Goal: Information Seeking & Learning: Learn about a topic

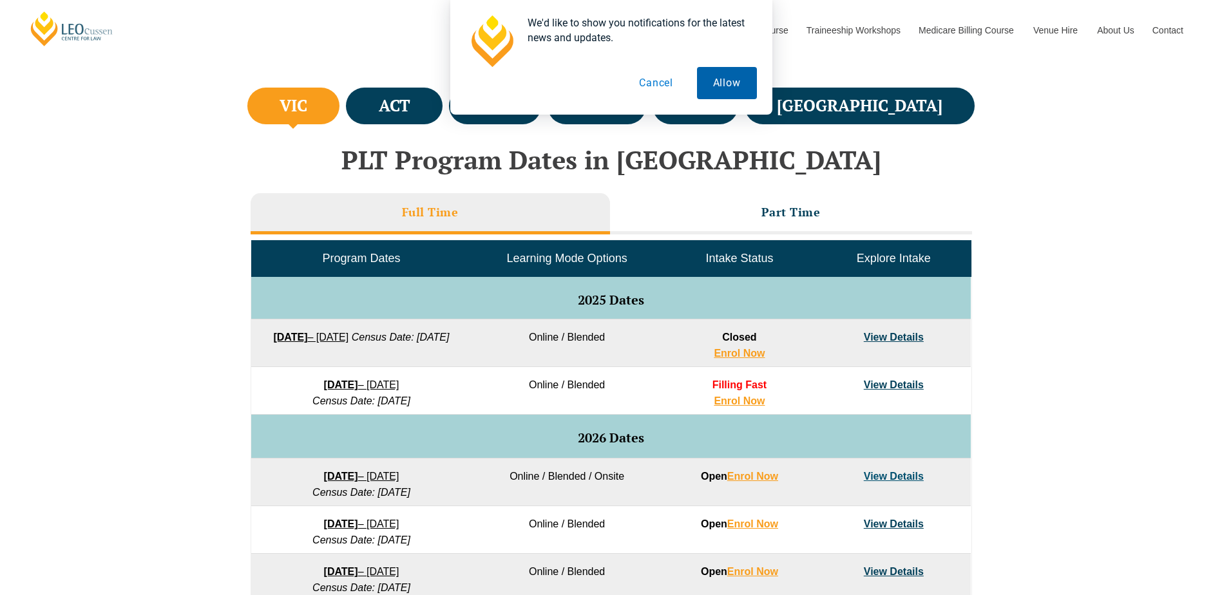
click at [726, 93] on button "Allow" at bounding box center [727, 83] width 60 height 32
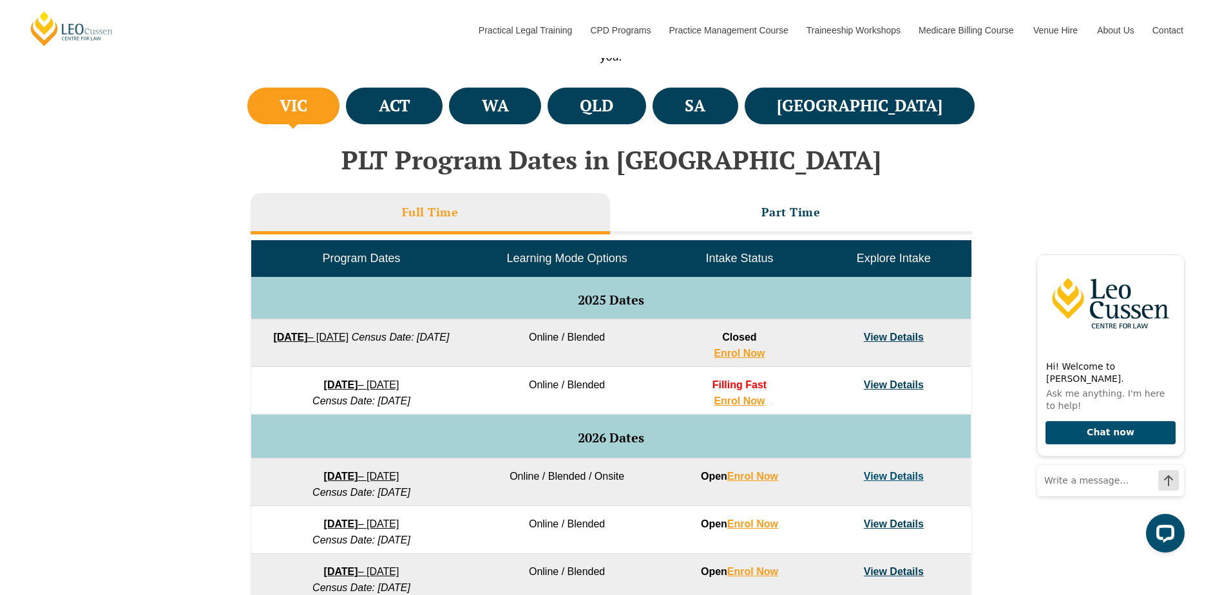
click at [202, 434] on div "VIC ACT WA QLD SA NSW PLT Program Dates in Victoria Full Time Part Time Program…" at bounding box center [611, 466] width 1222 height 764
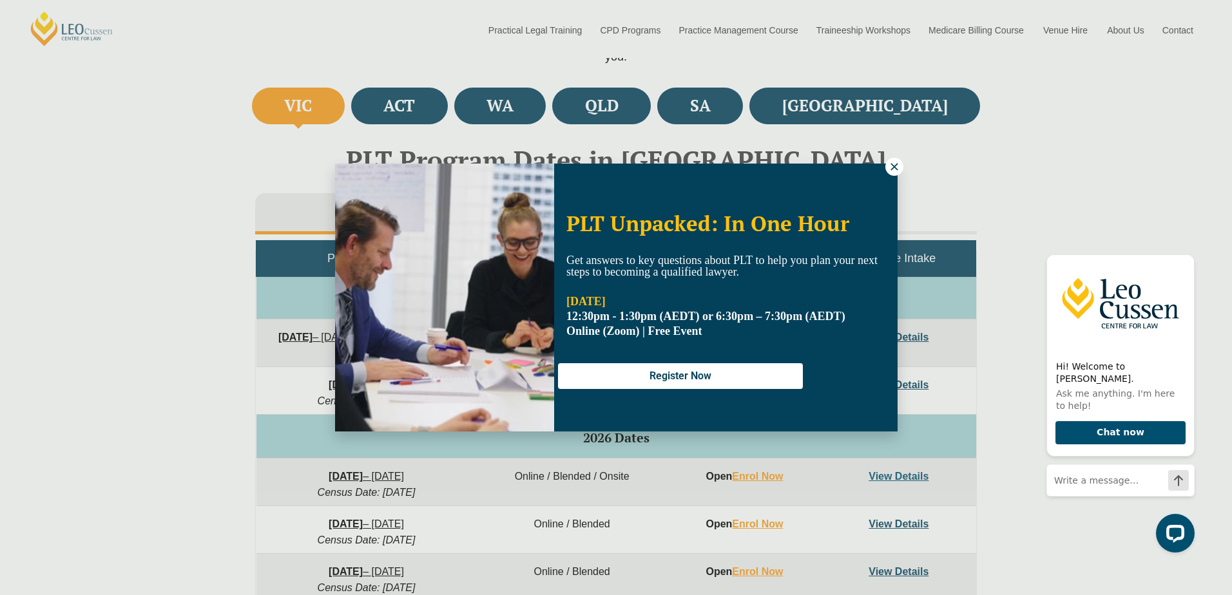
click at [893, 167] on icon at bounding box center [895, 167] width 12 height 12
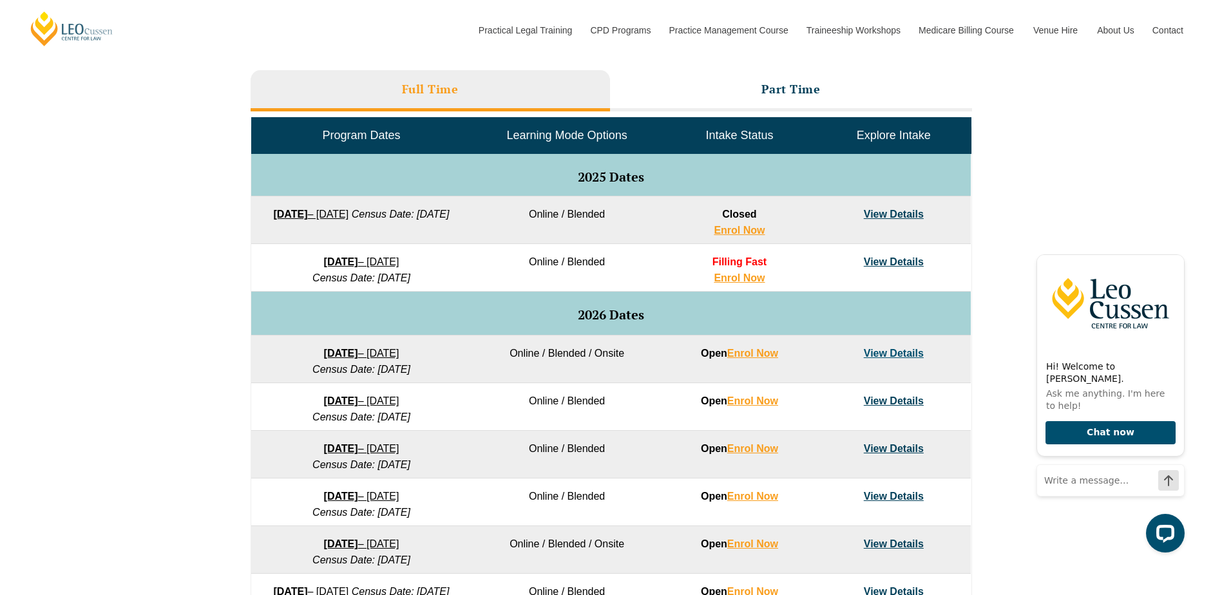
scroll to position [583, 0]
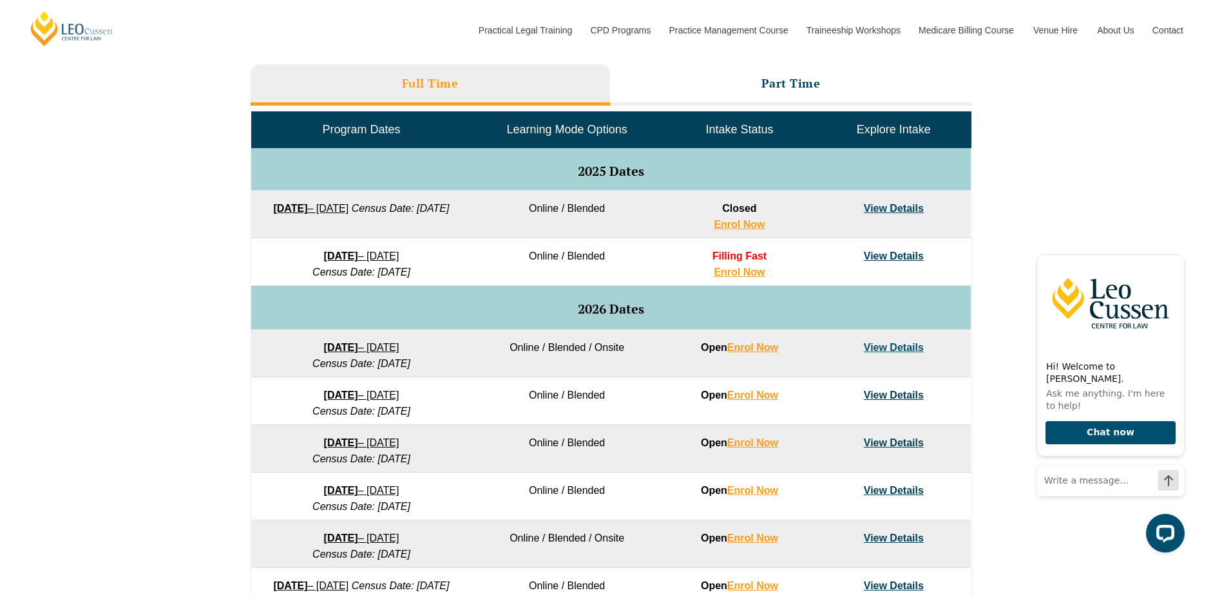
click at [888, 343] on link "View Details" at bounding box center [894, 347] width 60 height 11
click at [400, 399] on link "16 February 2026 – 3 July 2026" at bounding box center [361, 395] width 75 height 11
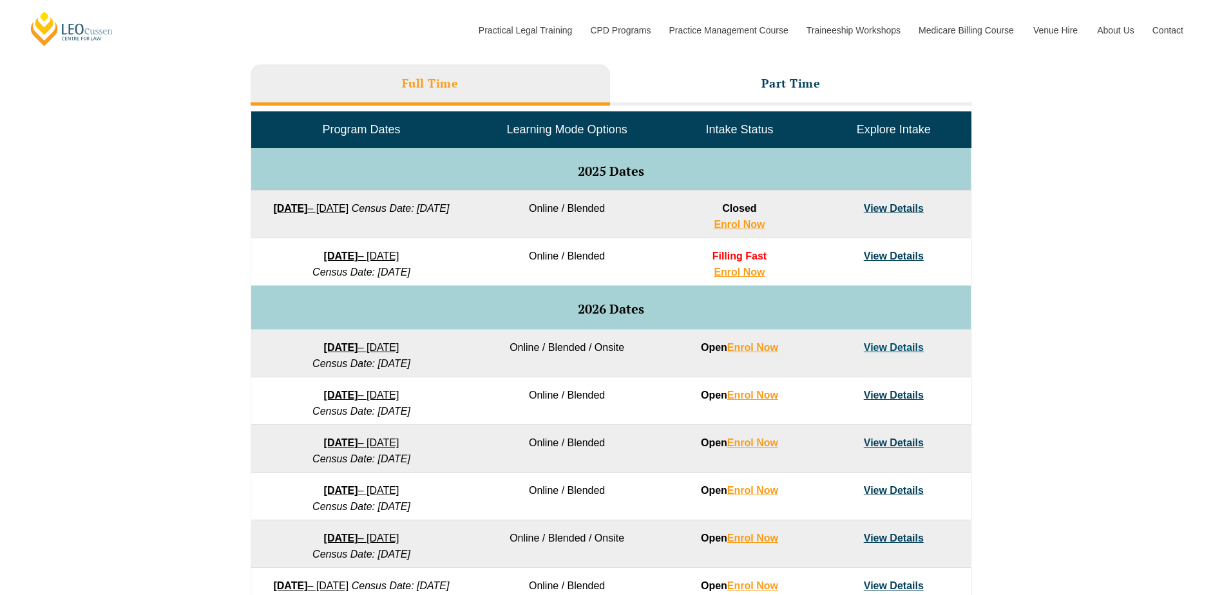
click at [324, 259] on strong "[DATE]" at bounding box center [341, 256] width 34 height 11
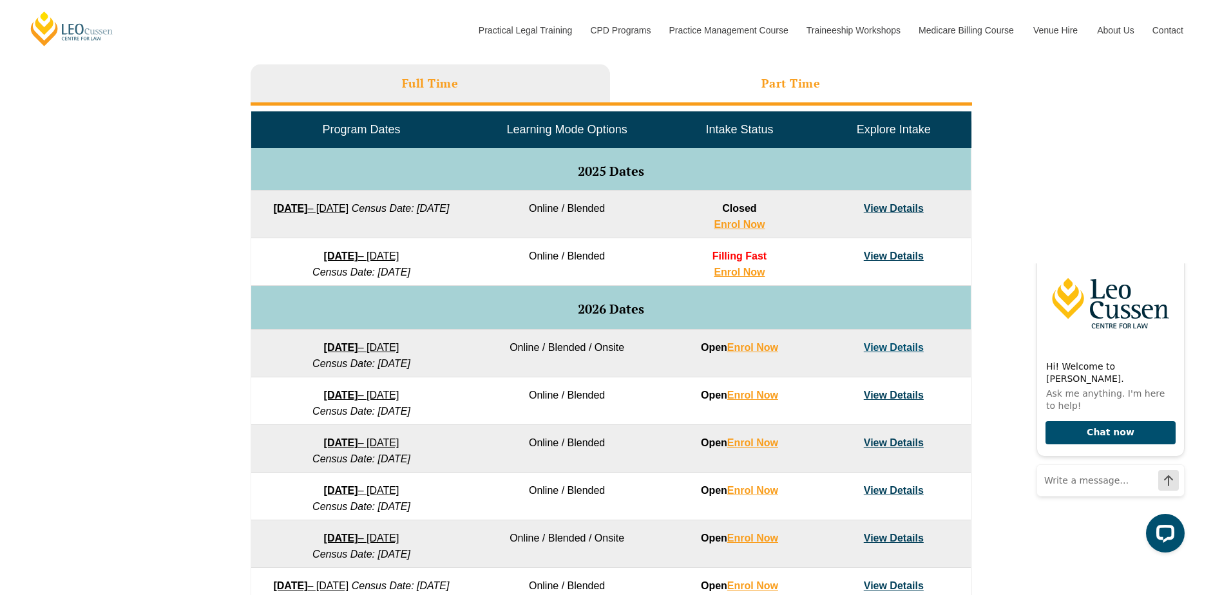
click at [762, 98] on li "Part Time" at bounding box center [791, 84] width 362 height 41
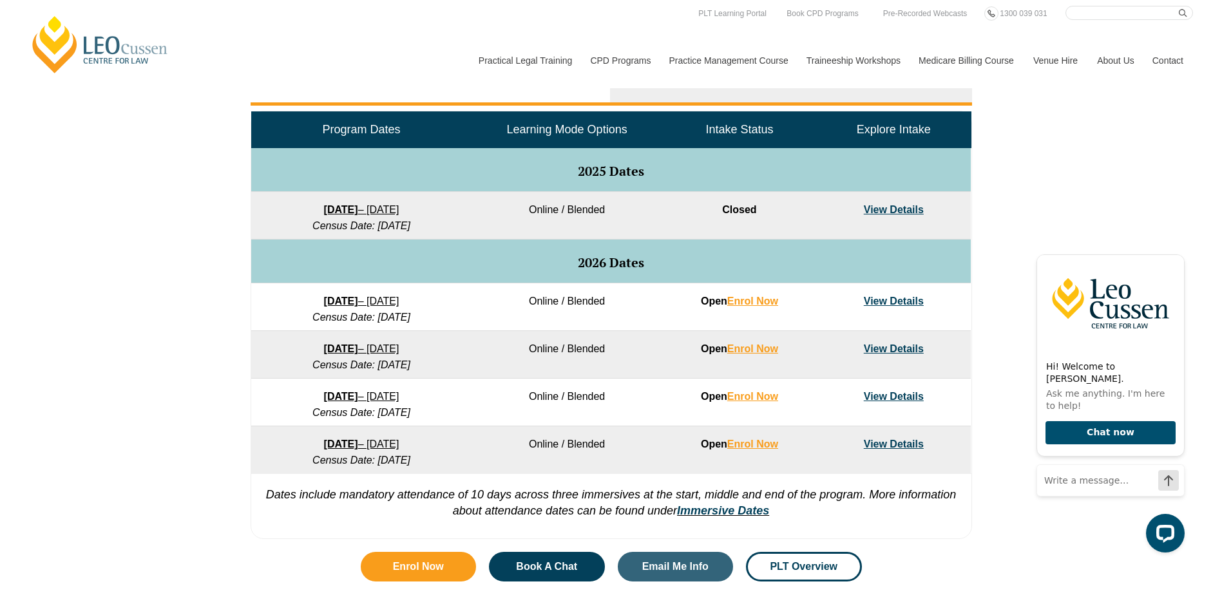
click at [403, 92] on li "Full Time" at bounding box center [431, 84] width 360 height 41
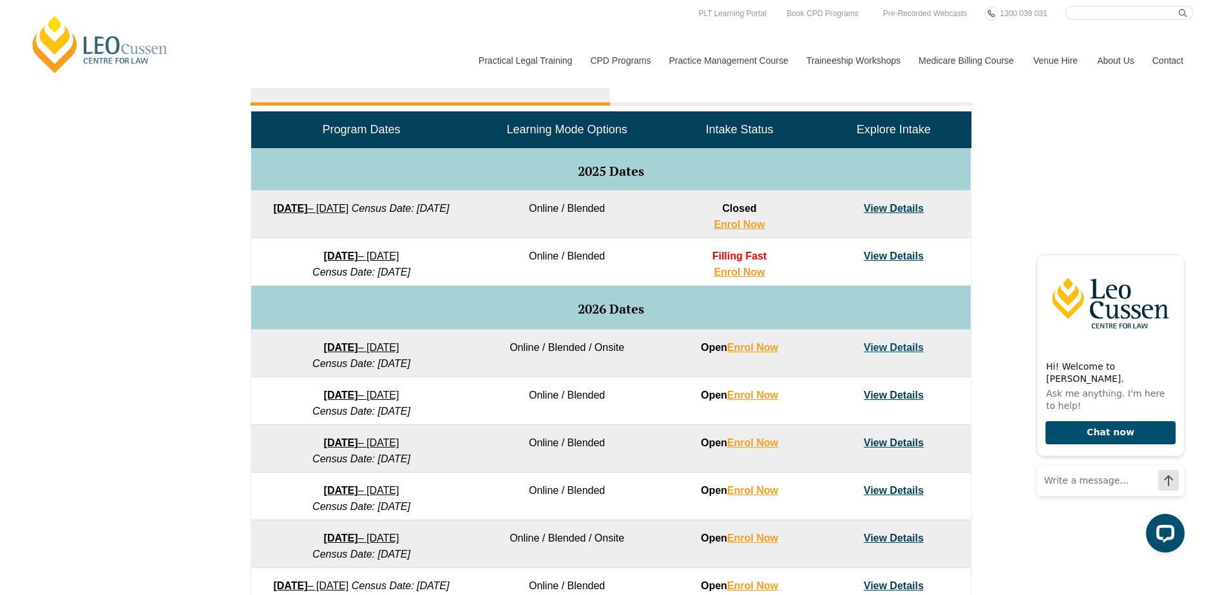
click at [342, 397] on strong "[DATE]" at bounding box center [341, 395] width 34 height 11
click at [328, 259] on strong "[DATE]" at bounding box center [341, 256] width 34 height 11
click at [1198, 199] on div "VIC [GEOGRAPHIC_DATA] [GEOGRAPHIC_DATA] [GEOGRAPHIC_DATA] [GEOGRAPHIC_DATA] [GE…" at bounding box center [611, 338] width 1222 height 764
